Goal: Information Seeking & Learning: Learn about a topic

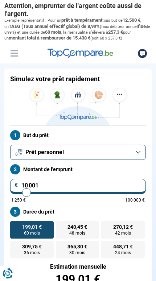
type input "10000"
radio input "true"
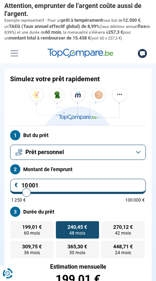
type input "76750"
click at [111, 192] on input "range" at bounding box center [78, 192] width 134 height 1
type input "76 750"
radio input "false"
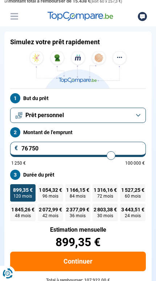
scroll to position [47, 0]
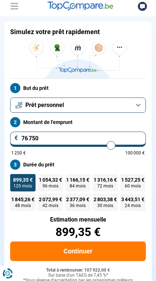
type input "78 500"
type input "78500"
type input "80 750"
type input "80750"
type input "83 500"
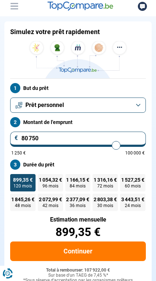
type input "83500"
type input "86 000"
type input "86000"
type input "88 500"
type input "88500"
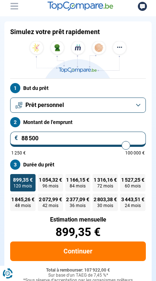
type input "90 500"
type input "90500"
type input "92 500"
type input "92500"
type input "94 000"
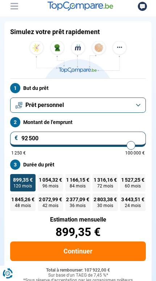
type input "94000"
type input "95 500"
type input "95500"
type input "96 500"
type input "96500"
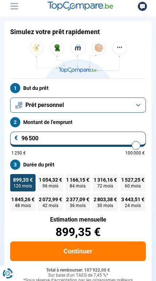
type input "97 000"
type input "97000"
type input "97 250"
type input "97250"
type input "97 500"
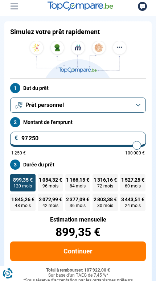
type input "97500"
type input "97 750"
type input "97750"
type input "98 000"
type input "98000"
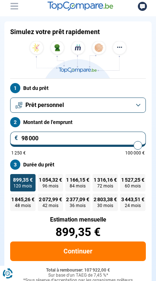
type input "98 750"
type input "98750"
type input "99 000"
type input "99000"
